Goal: Navigation & Orientation: Find specific page/section

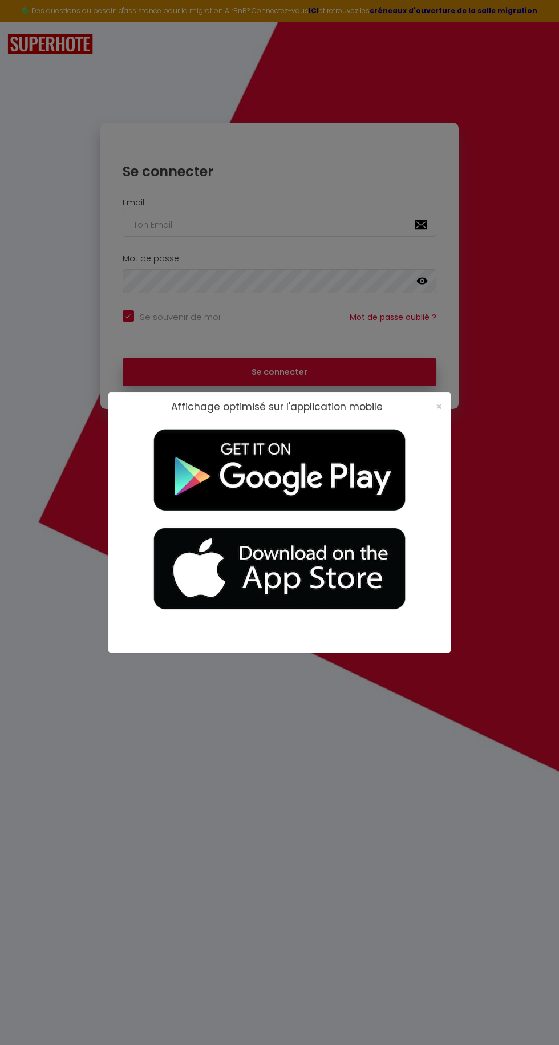
click at [359, 747] on div "Affichage optimisé sur l'application mobile ×" at bounding box center [279, 522] width 342 height 1045
click at [436, 410] on span "×" at bounding box center [439, 406] width 6 height 14
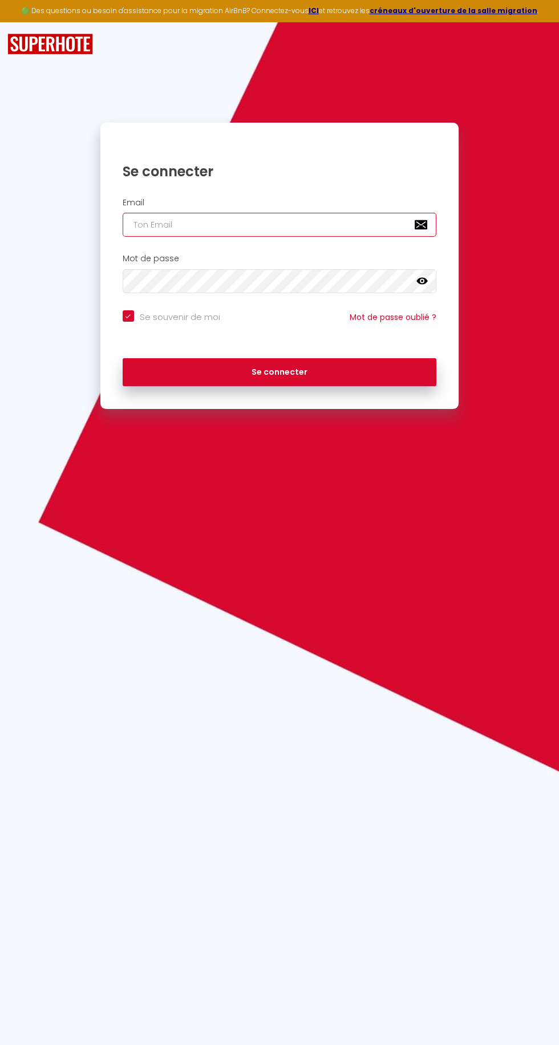
click at [156, 222] on input "email" at bounding box center [280, 225] width 314 height 24
type input "Sam.guillet@outlook.fr"
click at [123, 358] on button "Se connecter" at bounding box center [280, 372] width 314 height 29
checkbox input "true"
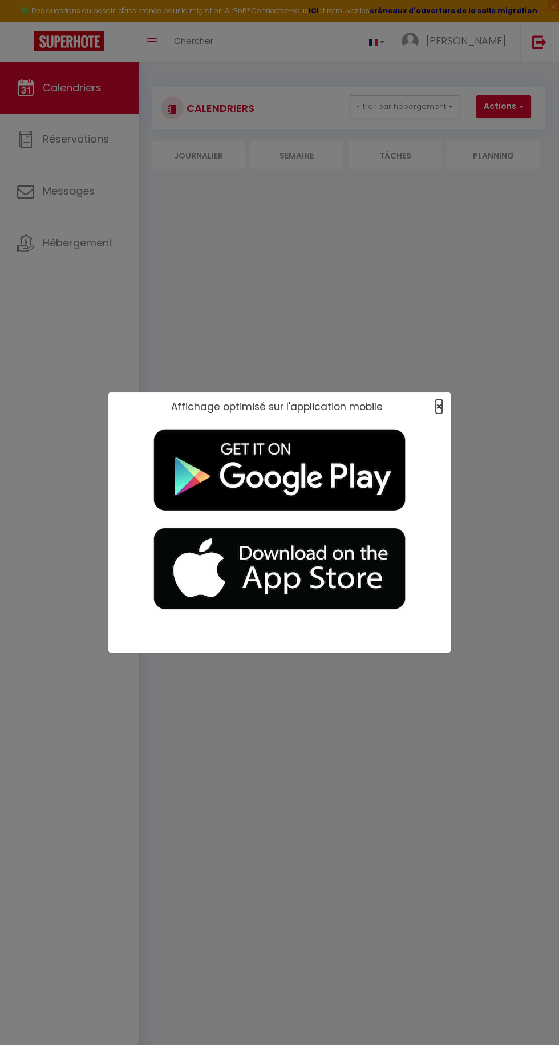
click at [439, 406] on span "×" at bounding box center [439, 406] width 6 height 14
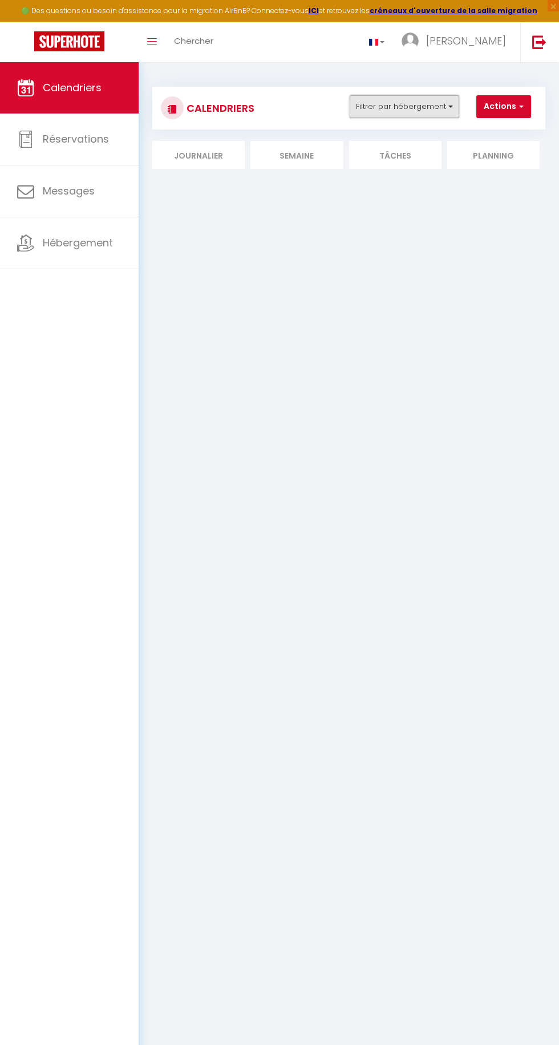
click at [391, 106] on button "Filtrer par hébergement" at bounding box center [405, 106] width 110 height 23
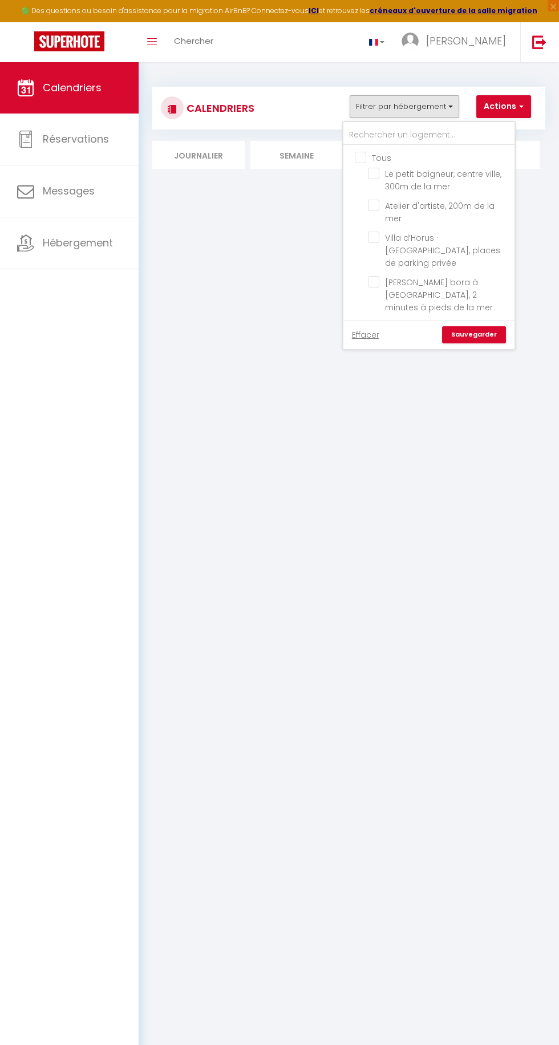
click at [361, 155] on input "Tous" at bounding box center [440, 156] width 171 height 11
checkbox input "true"
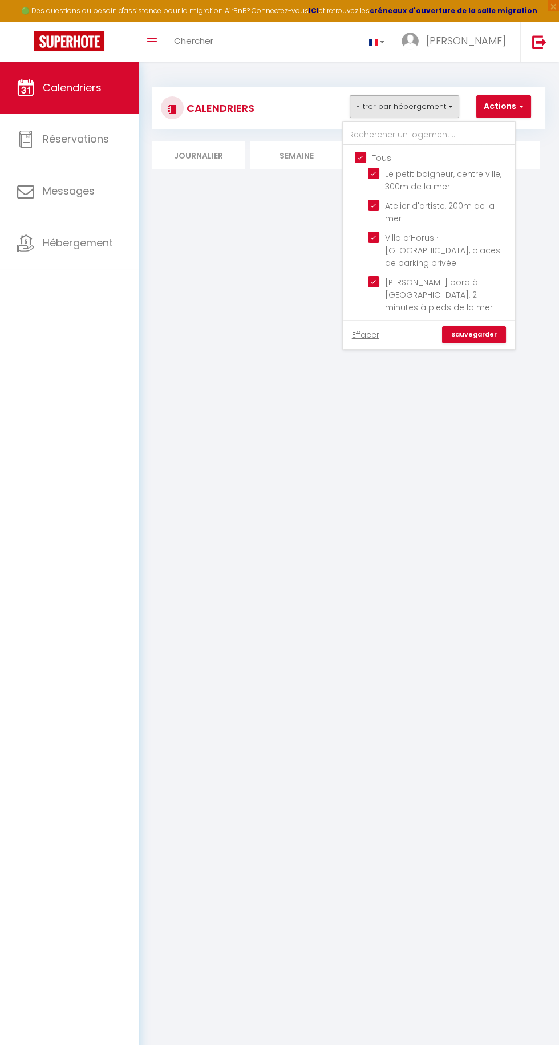
checkbox input "true"
click at [467, 351] on div at bounding box center [279, 522] width 559 height 1045
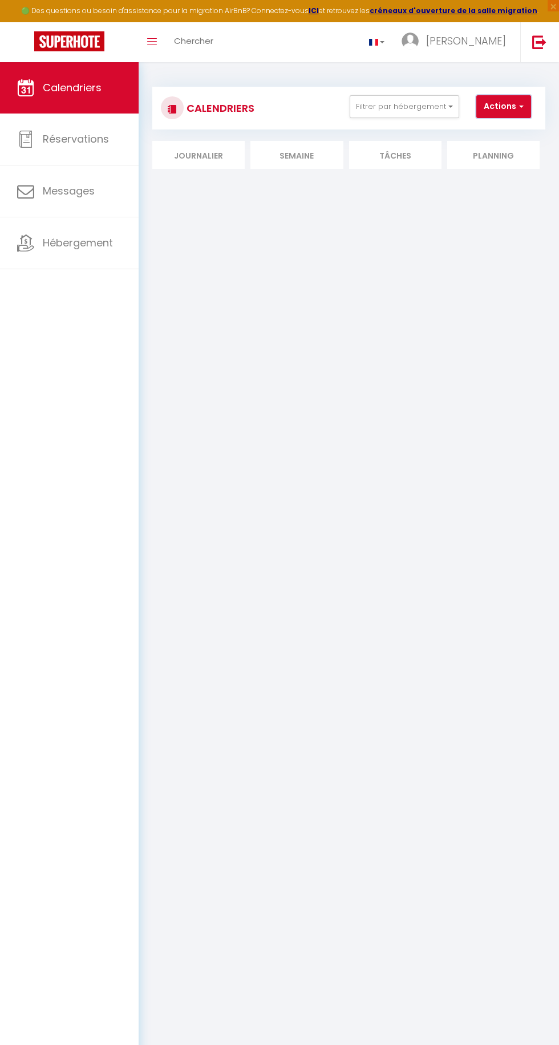
click at [504, 112] on button "Actions" at bounding box center [503, 106] width 55 height 23
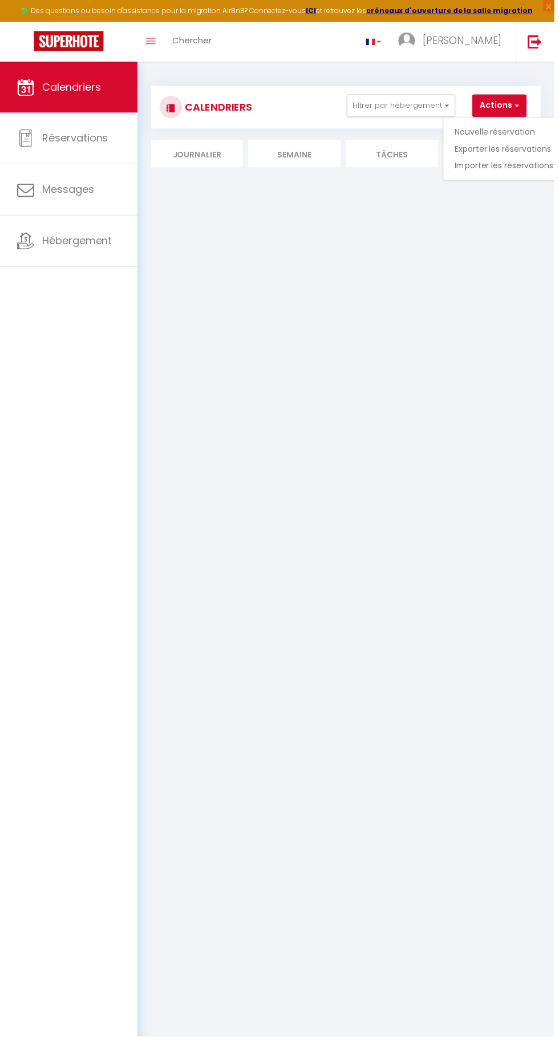
click at [254, 96] on div at bounding box center [279, 522] width 559 height 1045
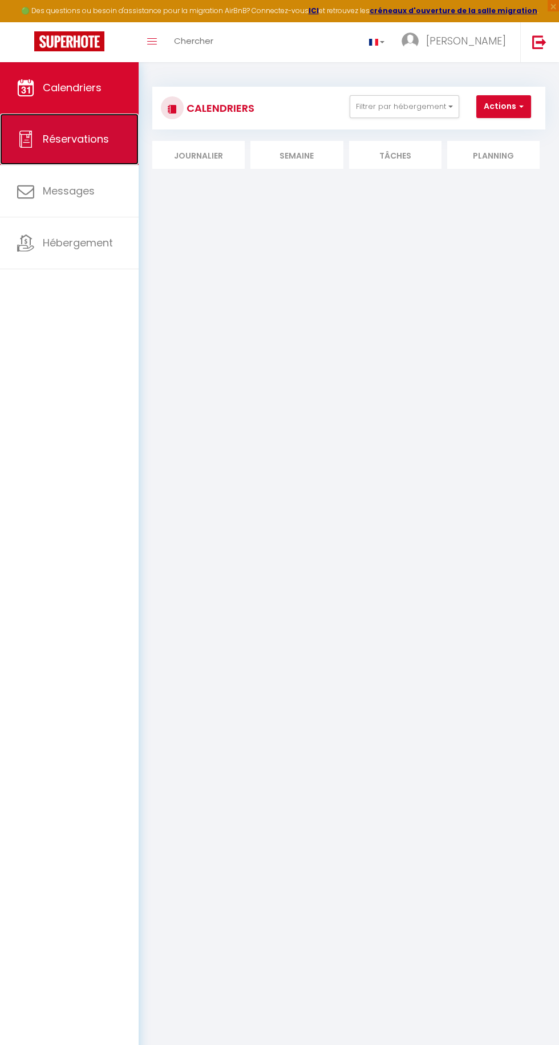
click at [52, 140] on span "Réservations" at bounding box center [76, 139] width 66 height 14
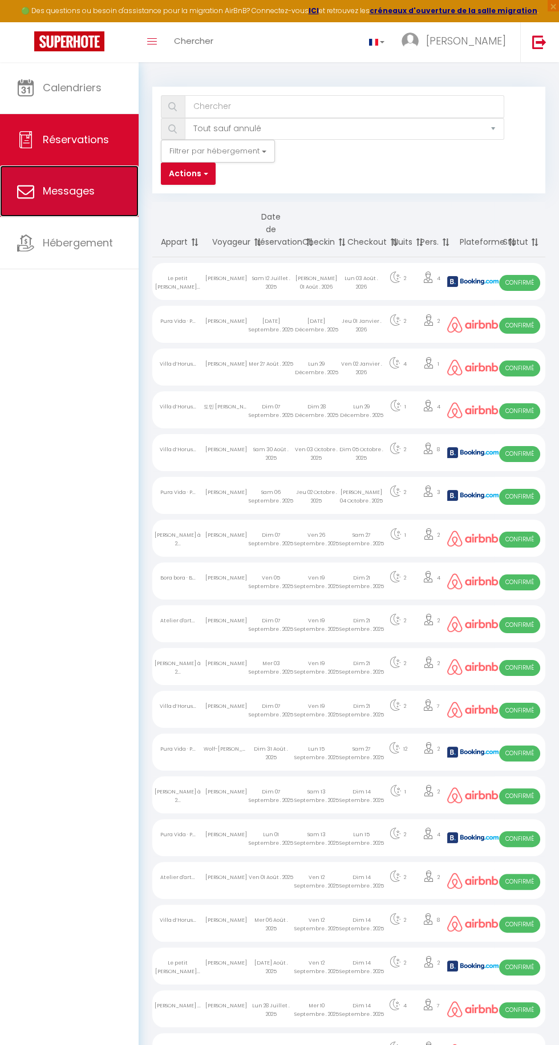
click at [58, 194] on span "Messages" at bounding box center [69, 191] width 52 height 14
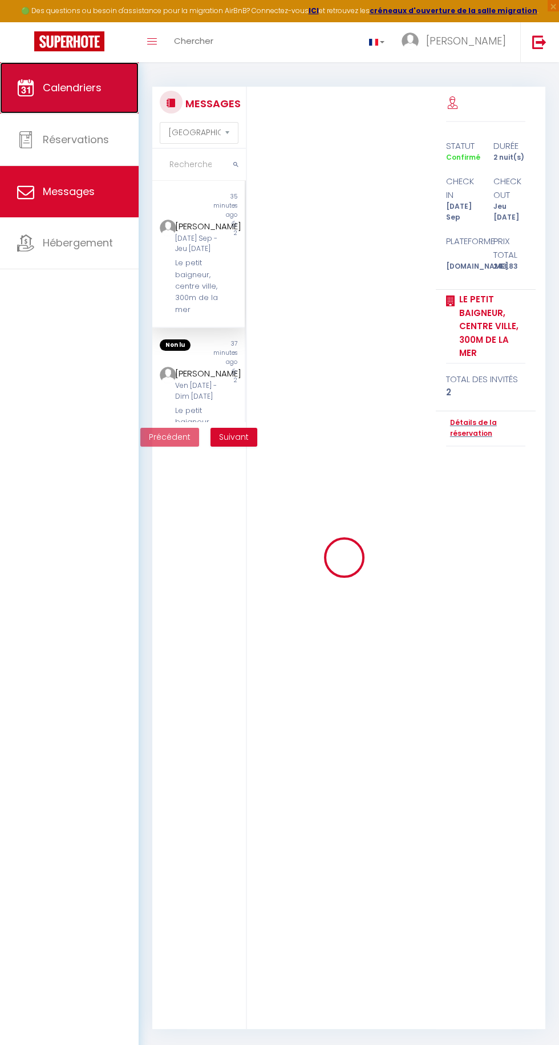
click at [50, 74] on link "Calendriers" at bounding box center [69, 87] width 139 height 51
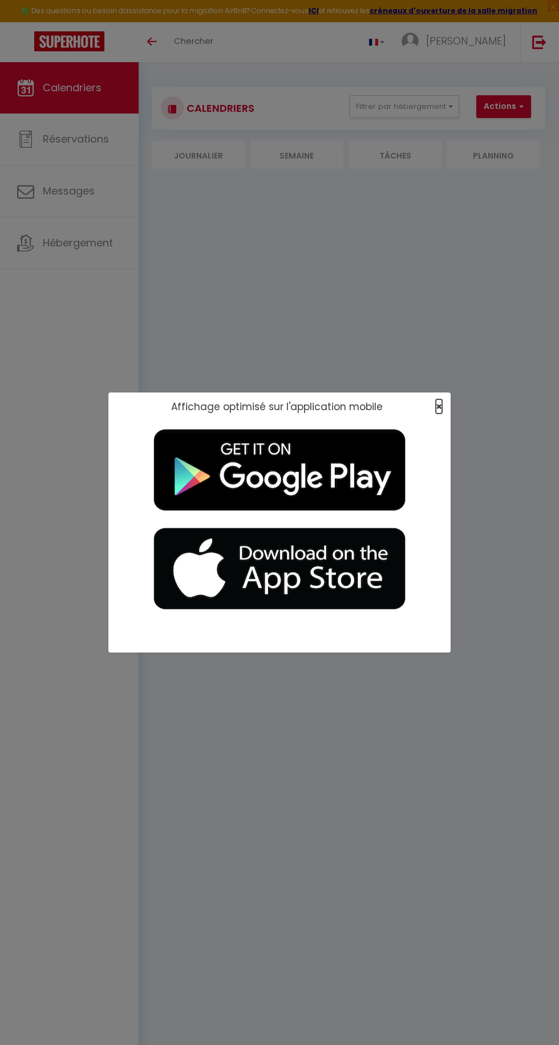
click at [439, 406] on span "×" at bounding box center [439, 406] width 6 height 14
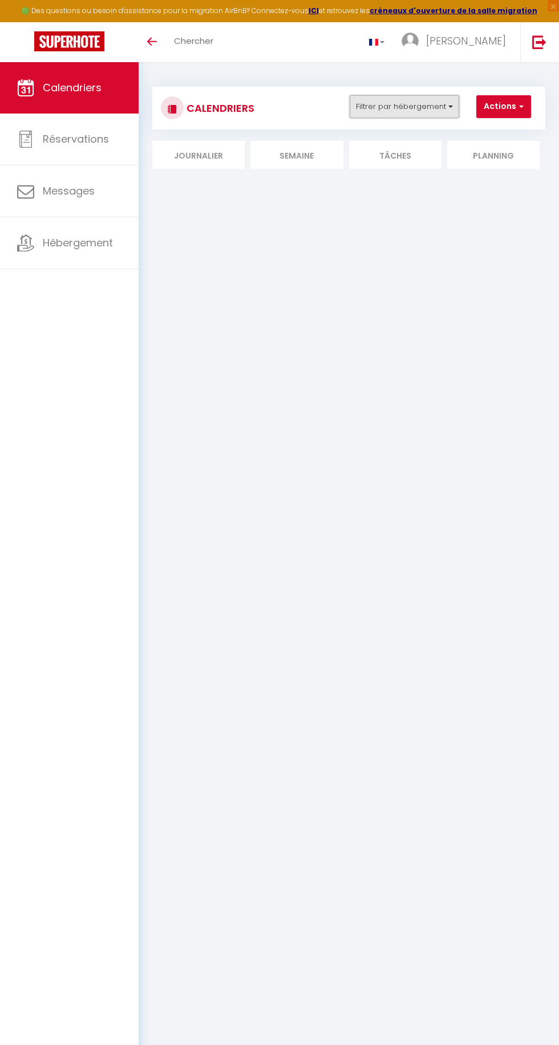
click at [432, 106] on button "Filtrer par hébergement" at bounding box center [405, 106] width 110 height 23
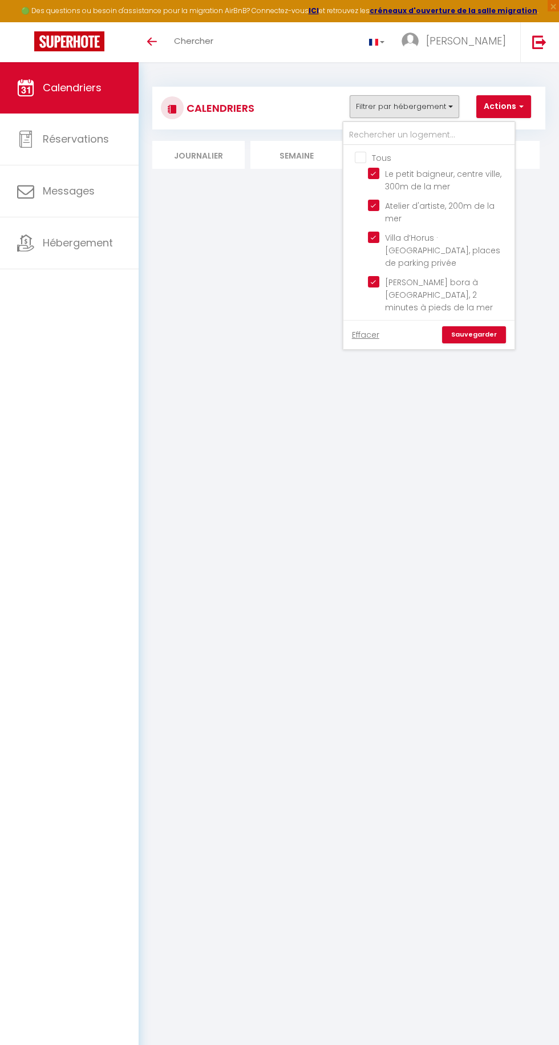
click at [375, 156] on input "Tous" at bounding box center [440, 156] width 171 height 11
checkbox input "true"
click at [482, 330] on link "Sauvegarder" at bounding box center [474, 334] width 64 height 17
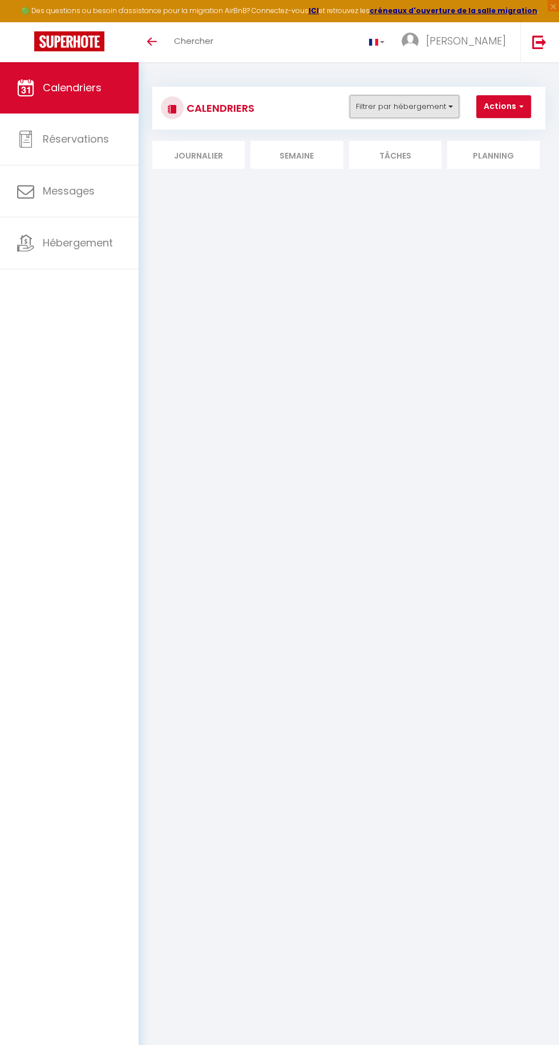
click at [393, 100] on button "Filtrer par hébergement" at bounding box center [405, 106] width 110 height 23
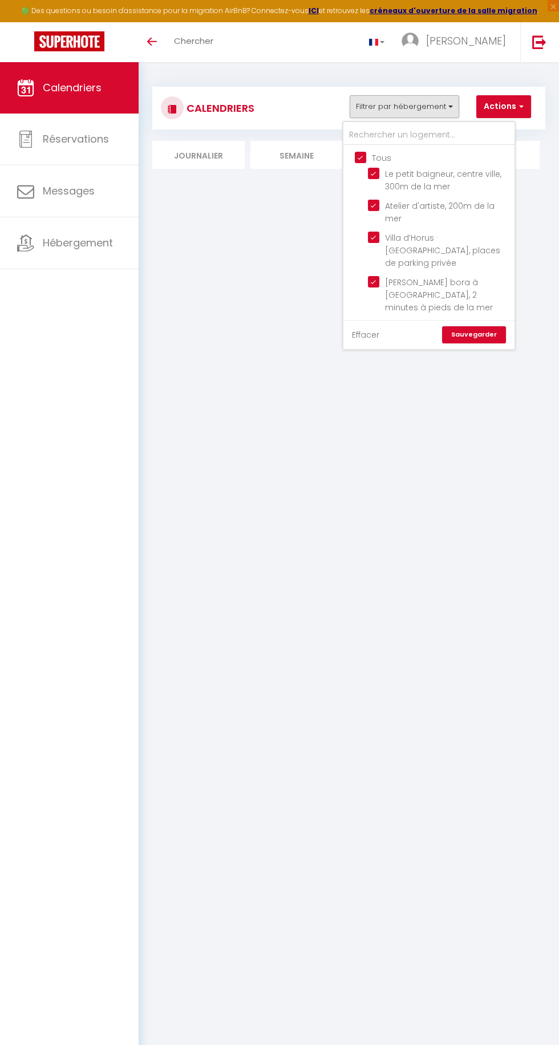
click at [367, 338] on link "Effacer" at bounding box center [365, 335] width 27 height 13
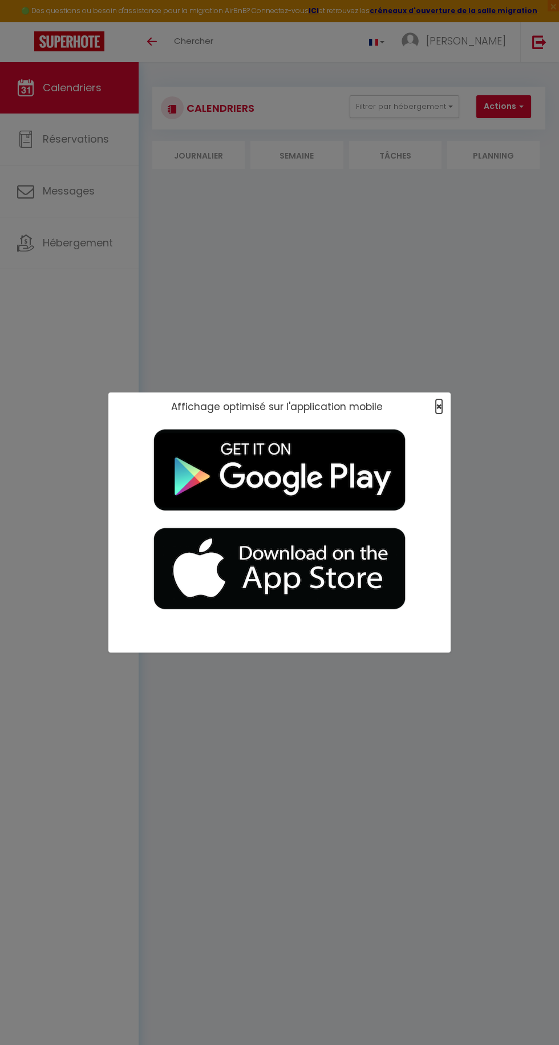
click at [440, 409] on span "×" at bounding box center [439, 406] width 6 height 14
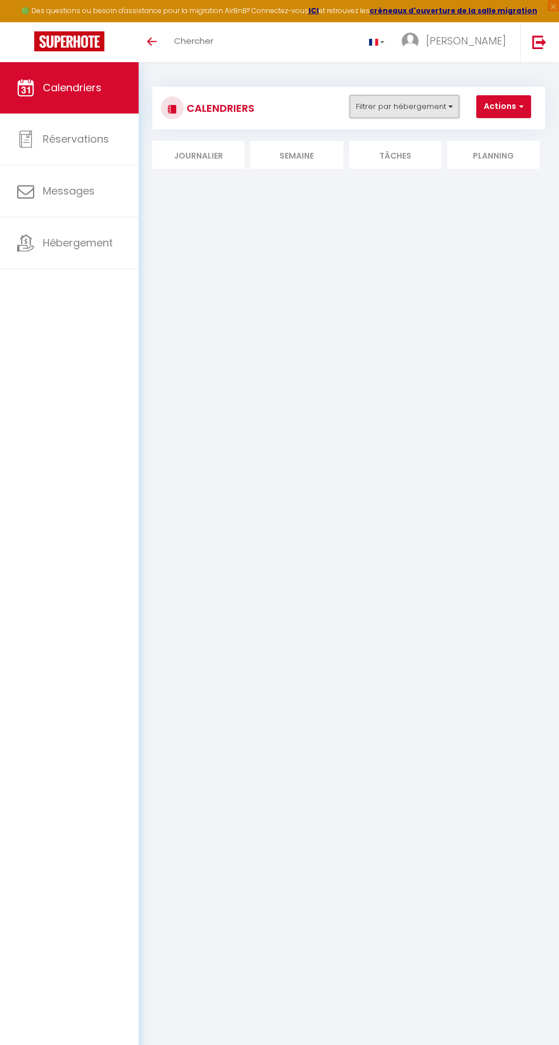
click at [400, 106] on button "Filtrer par hébergement" at bounding box center [405, 106] width 110 height 23
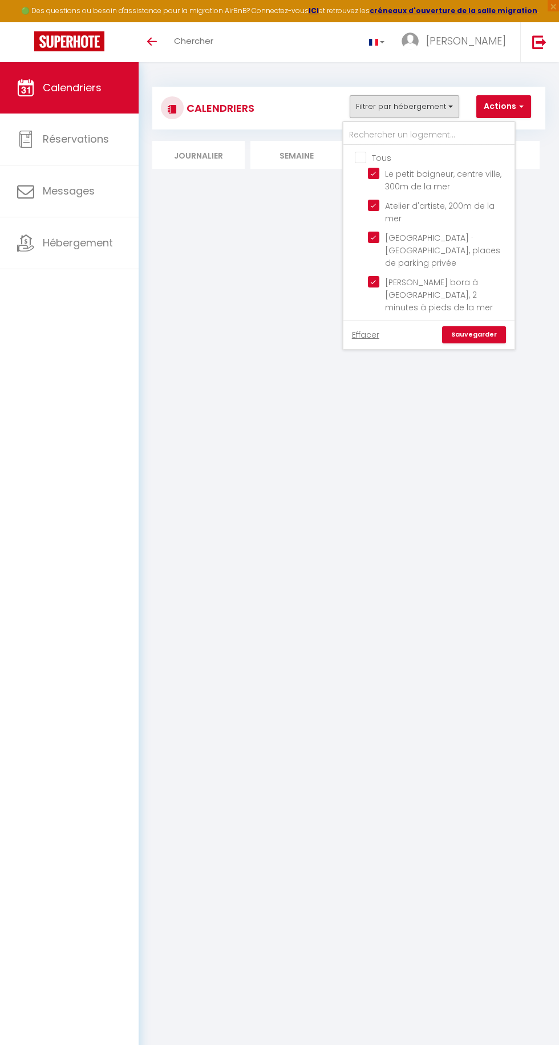
click at [424, 451] on div at bounding box center [279, 522] width 559 height 1045
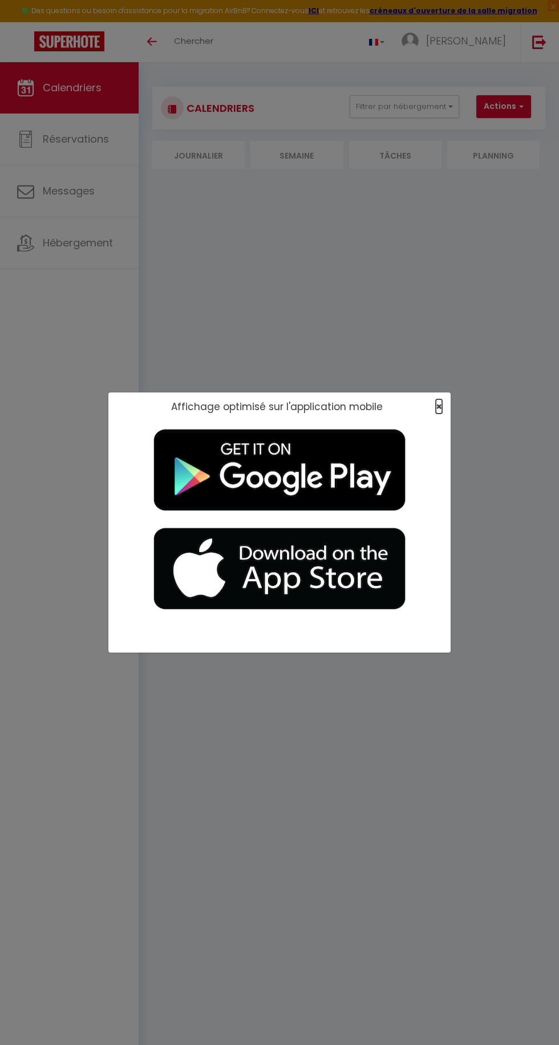
click at [438, 413] on span "×" at bounding box center [439, 406] width 6 height 14
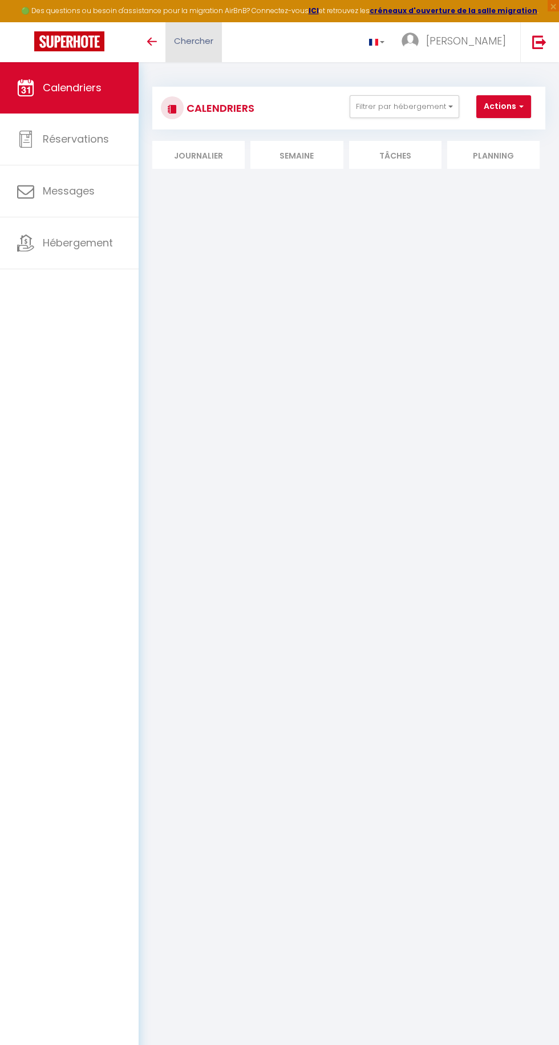
click at [180, 50] on link "Chercher" at bounding box center [193, 42] width 56 height 40
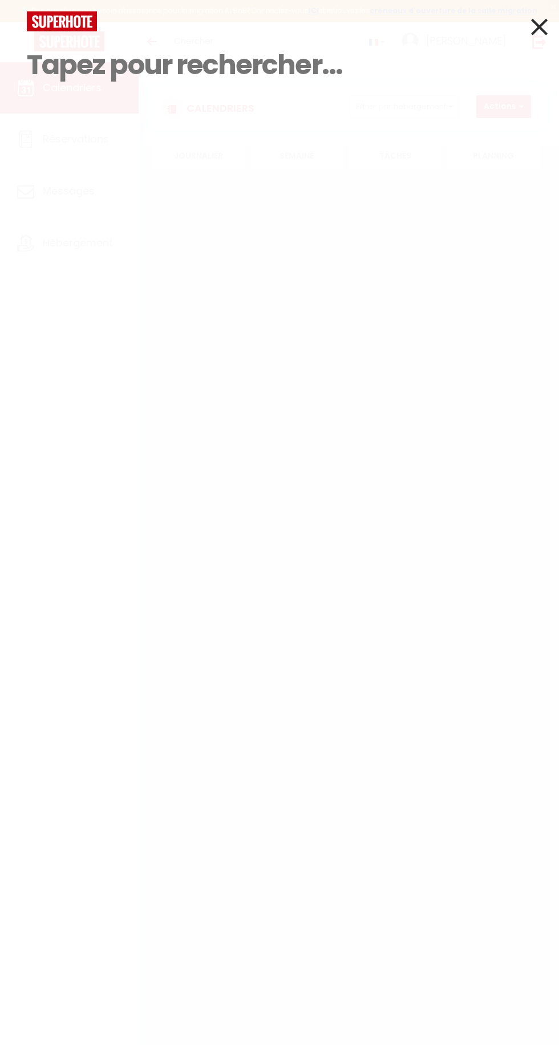
click at [502, 45] on input at bounding box center [280, 64] width 506 height 67
click at [545, 34] on icon at bounding box center [539, 27] width 17 height 29
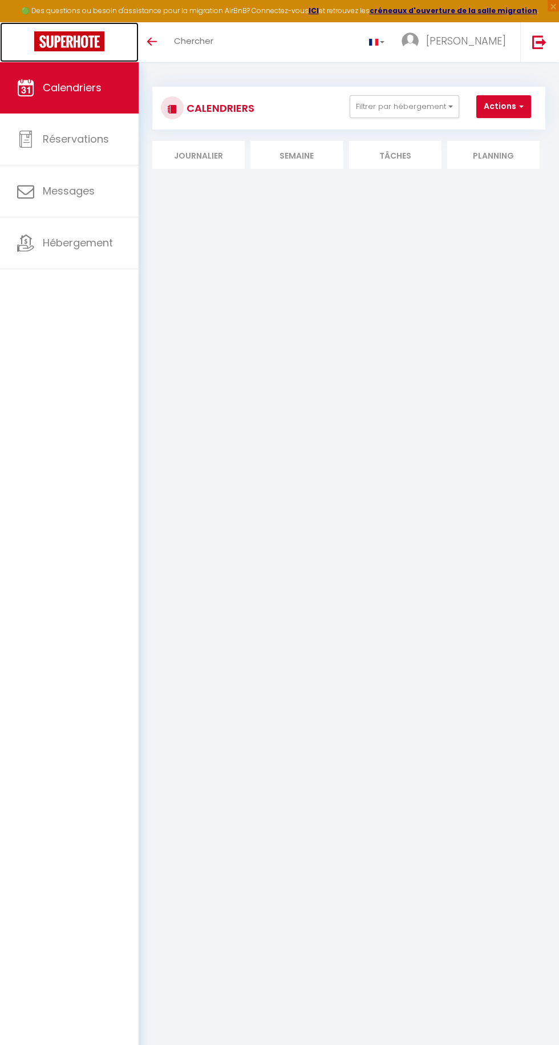
click at [34, 31] on img at bounding box center [69, 41] width 70 height 20
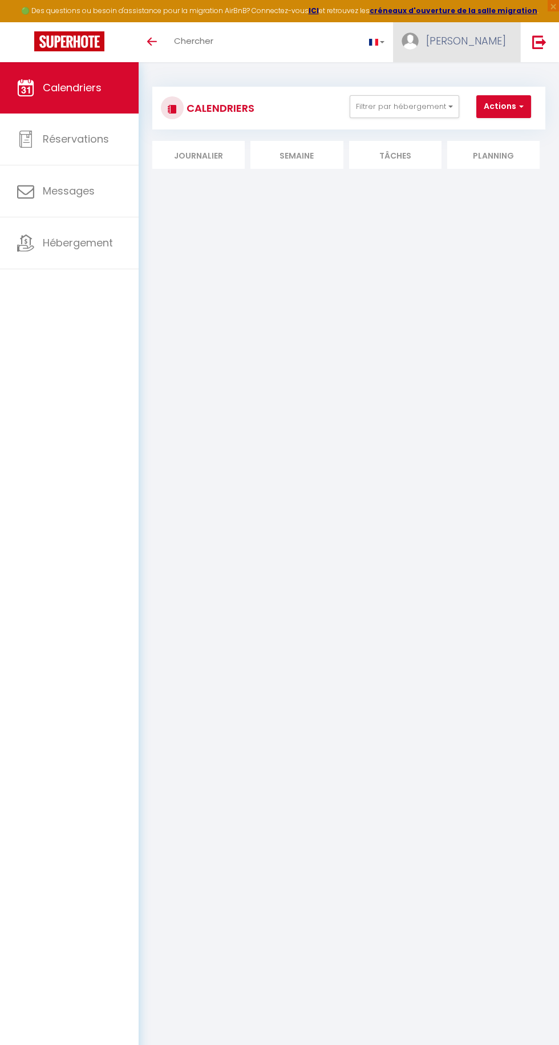
click at [476, 53] on link "[PERSON_NAME]" at bounding box center [456, 42] width 127 height 40
click at [442, 39] on div at bounding box center [279, 522] width 559 height 1045
click at [472, 49] on link "[PERSON_NAME]" at bounding box center [456, 42] width 127 height 40
click at [463, 84] on link "Paramètres" at bounding box center [474, 79] width 84 height 19
select select "fr"
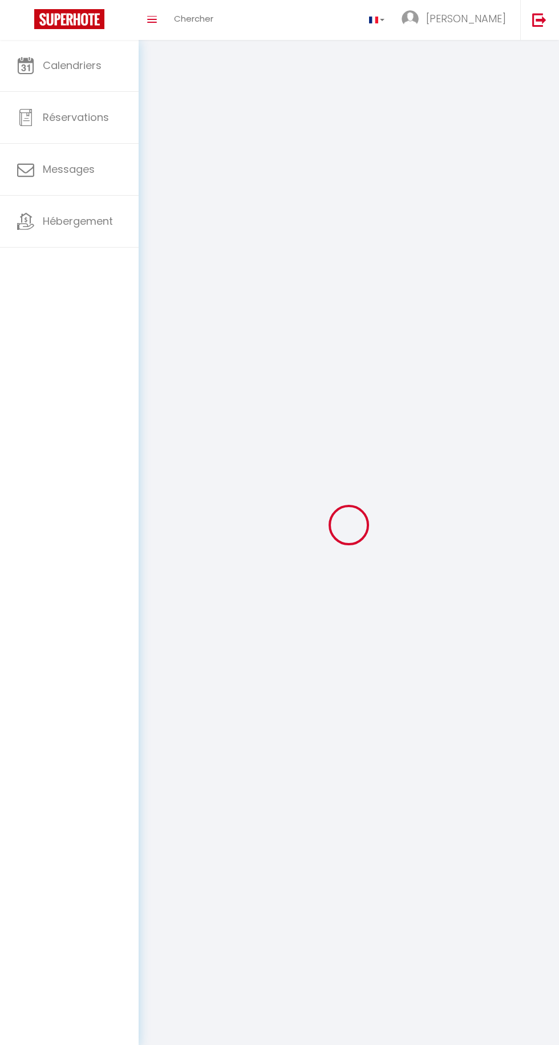
type input "[PERSON_NAME]"
type input "Guillet"
type input "https://app.superhote.com/#/get-available-rentals/null"
select select
select select "28"
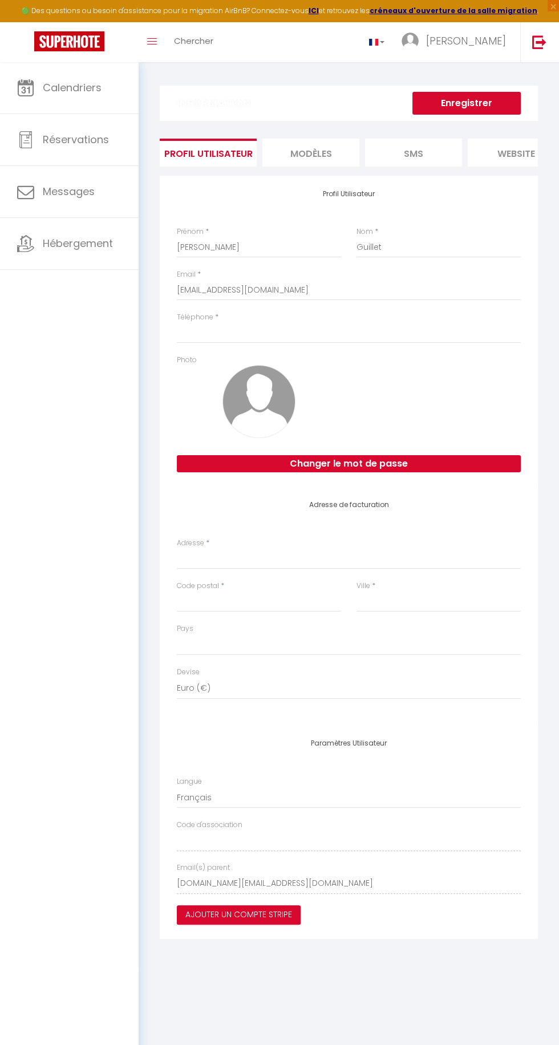
select select
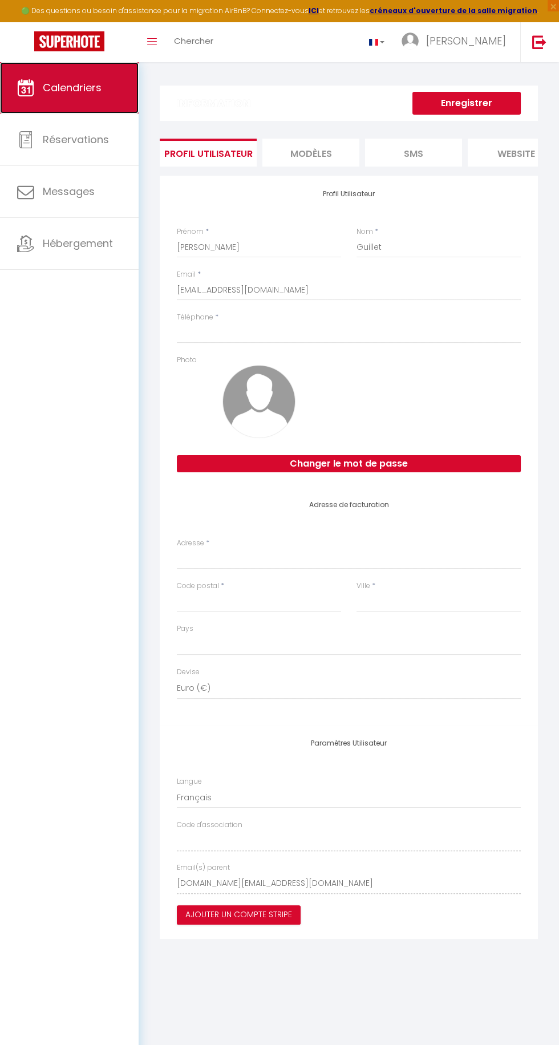
click at [62, 74] on link "Calendriers" at bounding box center [69, 87] width 139 height 51
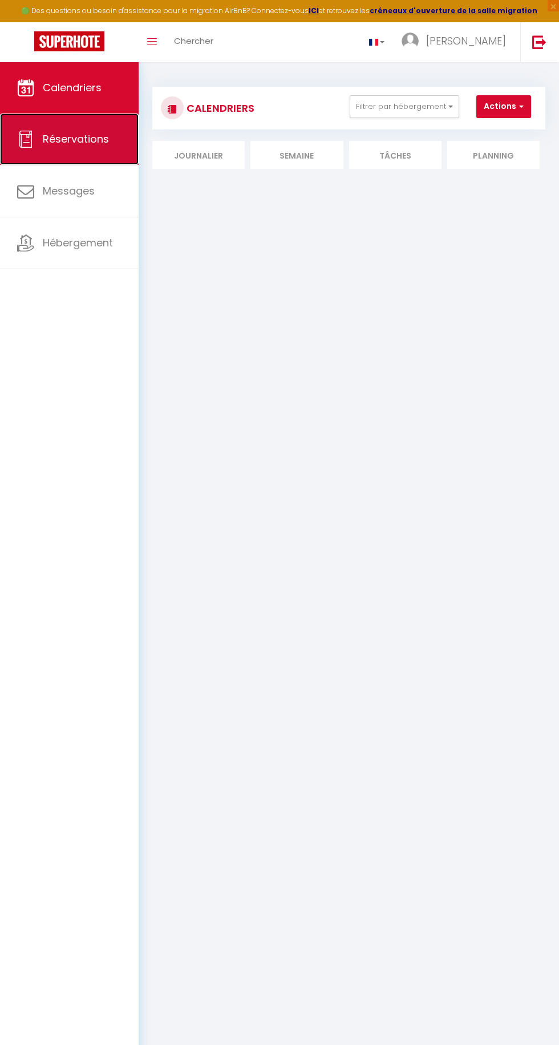
click at [60, 136] on span "Réservations" at bounding box center [76, 139] width 66 height 14
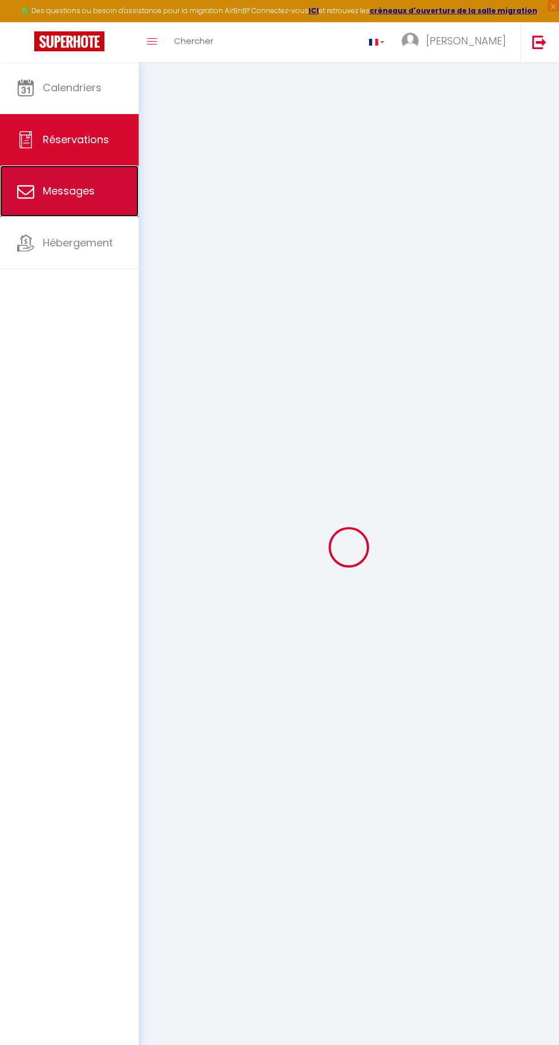
click at [71, 196] on span "Messages" at bounding box center [69, 191] width 52 height 14
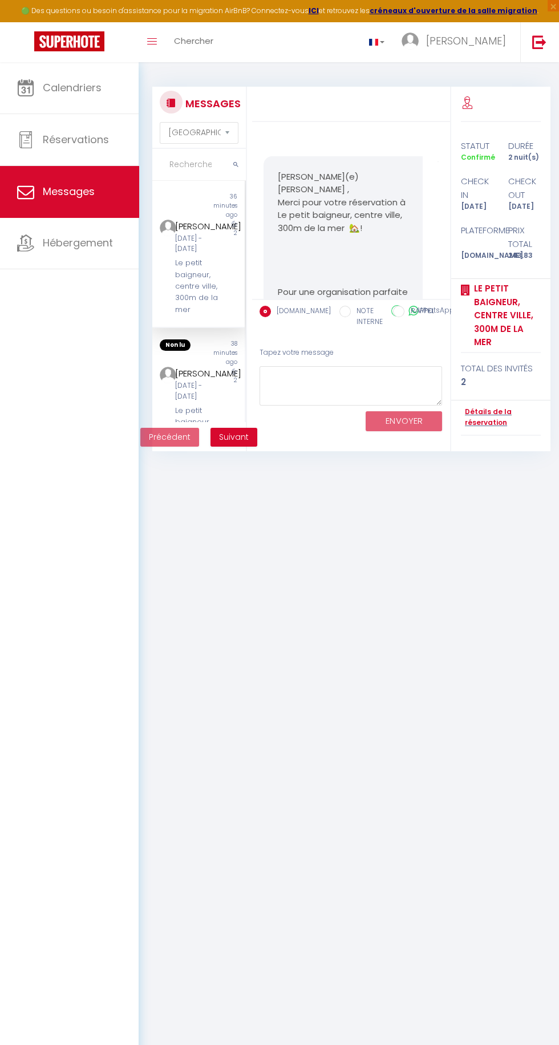
scroll to position [1713, 0]
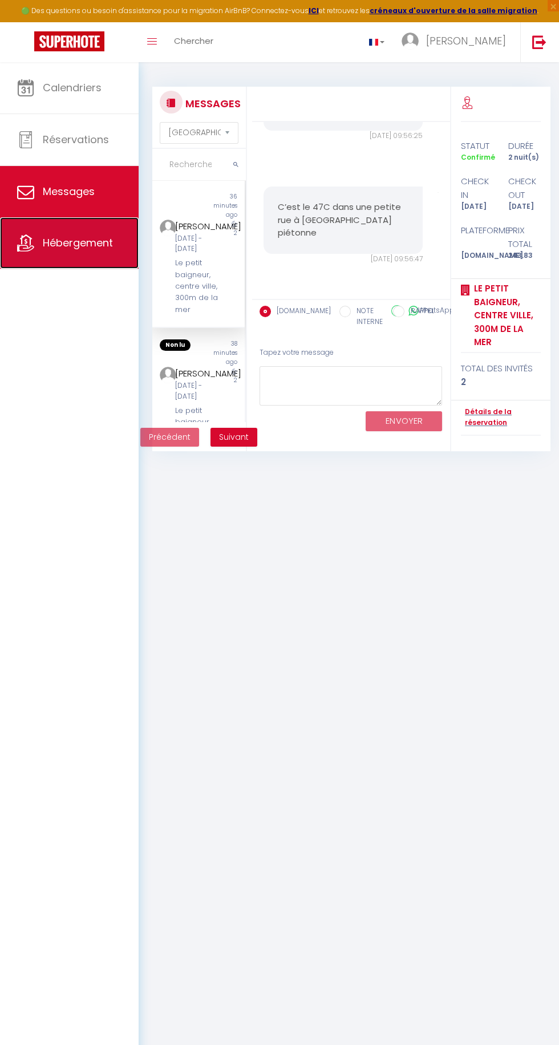
click at [71, 239] on span "Hébergement" at bounding box center [78, 243] width 70 height 14
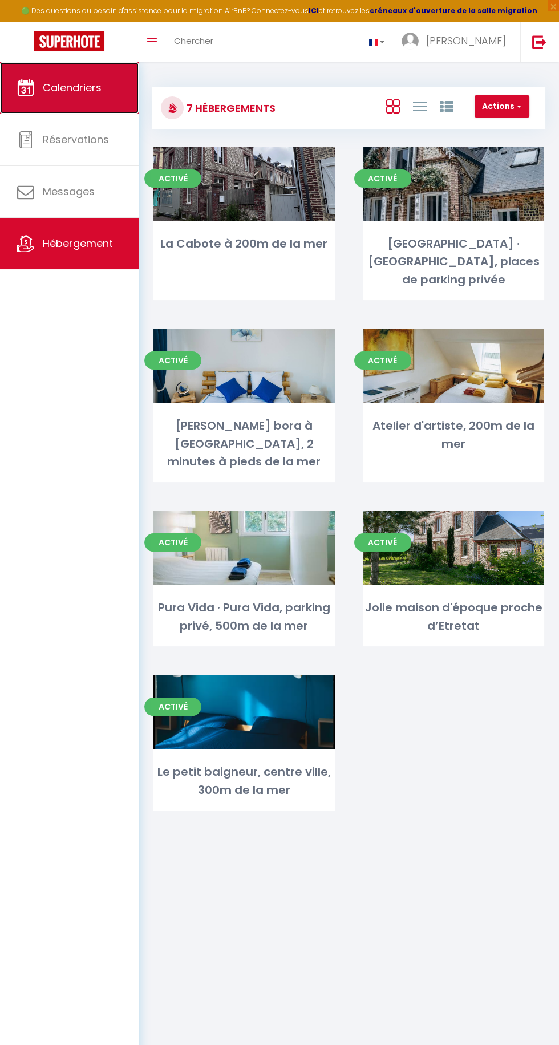
click at [47, 83] on span "Calendriers" at bounding box center [72, 87] width 59 height 14
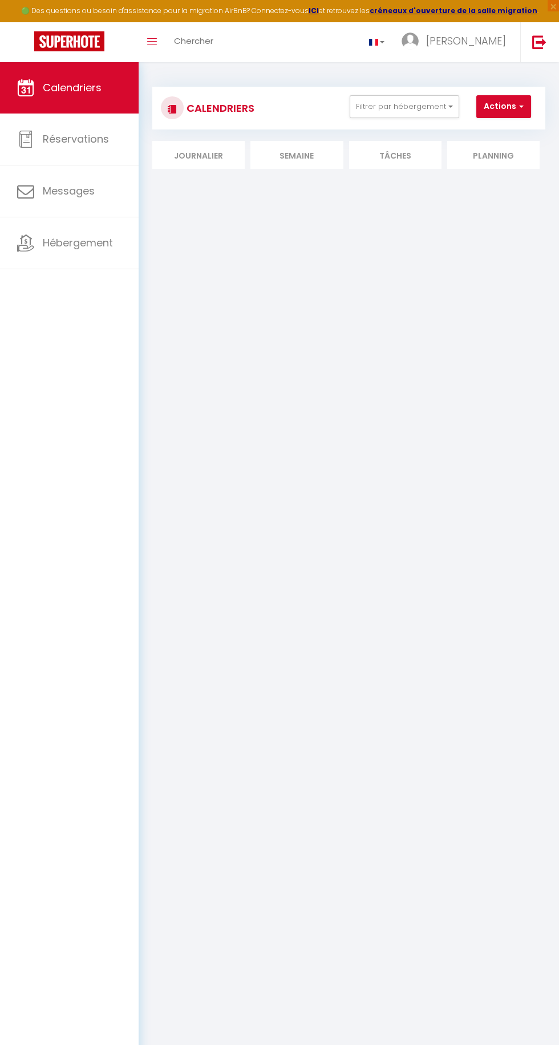
click at [188, 153] on li "Journalier" at bounding box center [198, 155] width 92 height 28
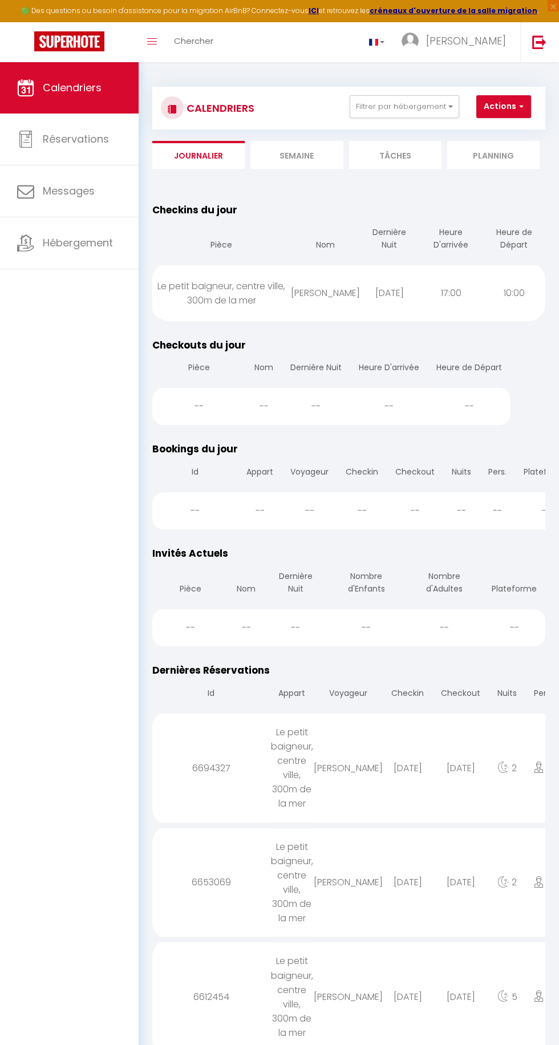
click at [483, 160] on li "Planning" at bounding box center [493, 155] width 92 height 28
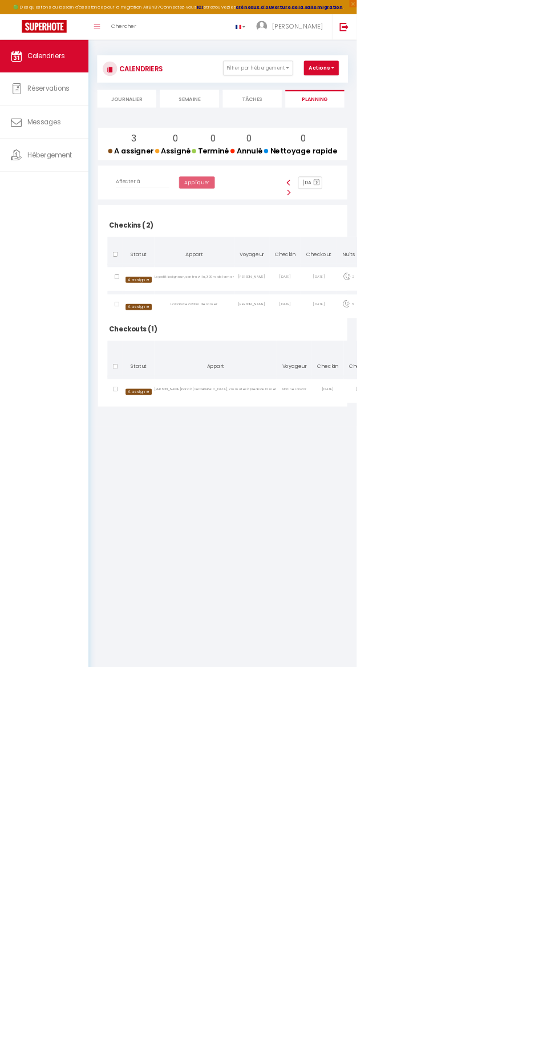
click at [380, 149] on li "Tâches" at bounding box center [395, 155] width 92 height 28
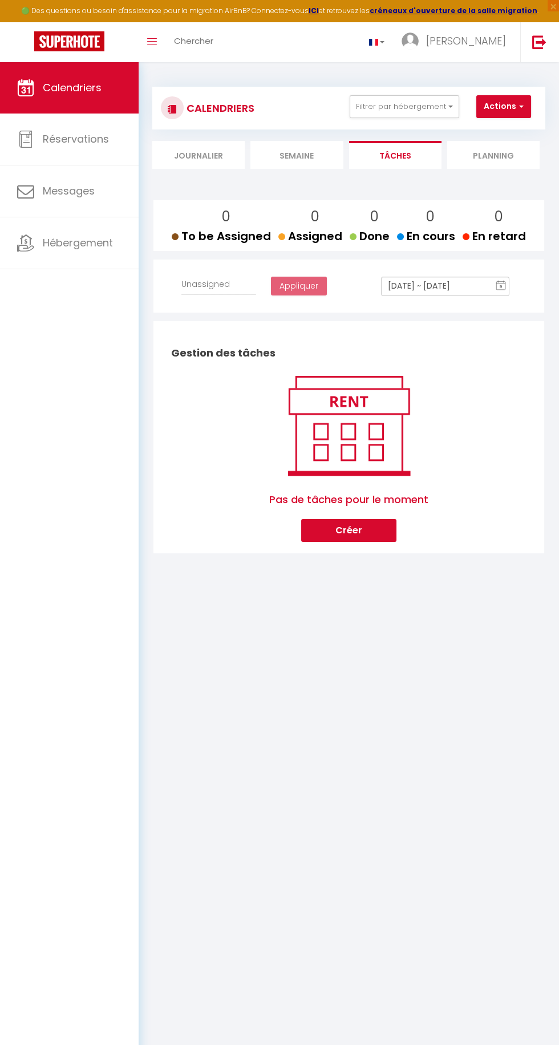
select select
click at [286, 149] on li "Semaine" at bounding box center [296, 155] width 92 height 28
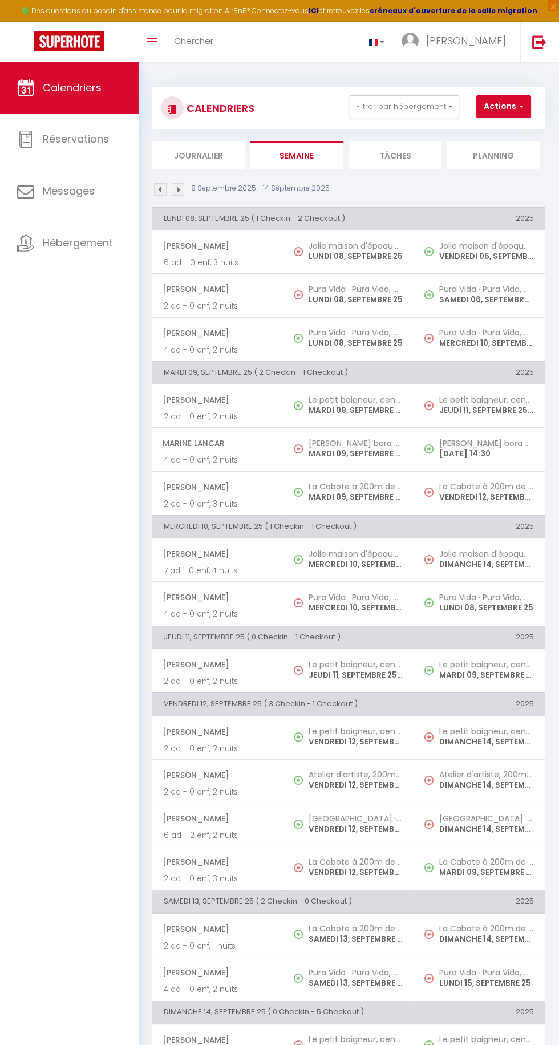
click at [191, 151] on li "Journalier" at bounding box center [198, 155] width 92 height 28
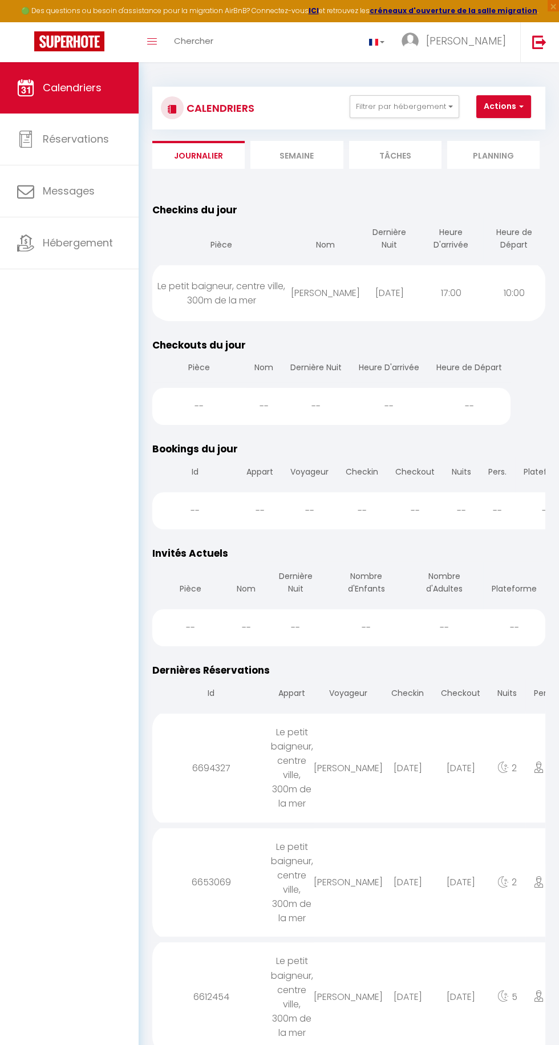
click at [481, 151] on li "Planning" at bounding box center [493, 155] width 92 height 28
